Goal: Task Accomplishment & Management: Complete application form

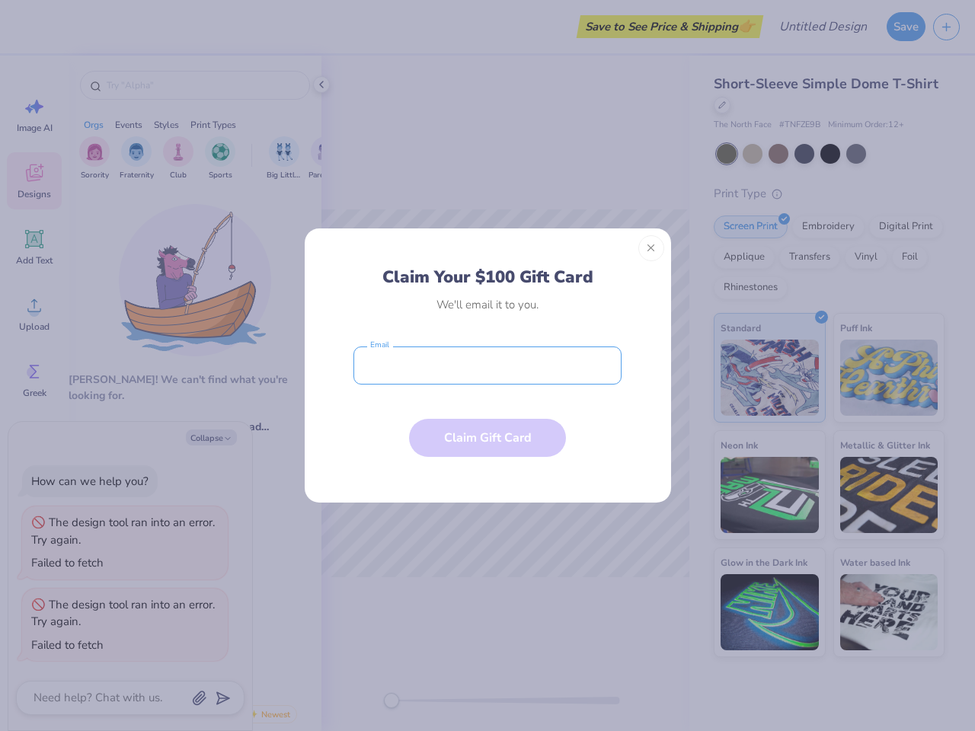
type textarea "x"
click at [488, 366] on input "email" at bounding box center [487, 366] width 268 height 38
click at [651, 248] on button "Close" at bounding box center [651, 248] width 26 height 26
